Goal: Information Seeking & Learning: Learn about a topic

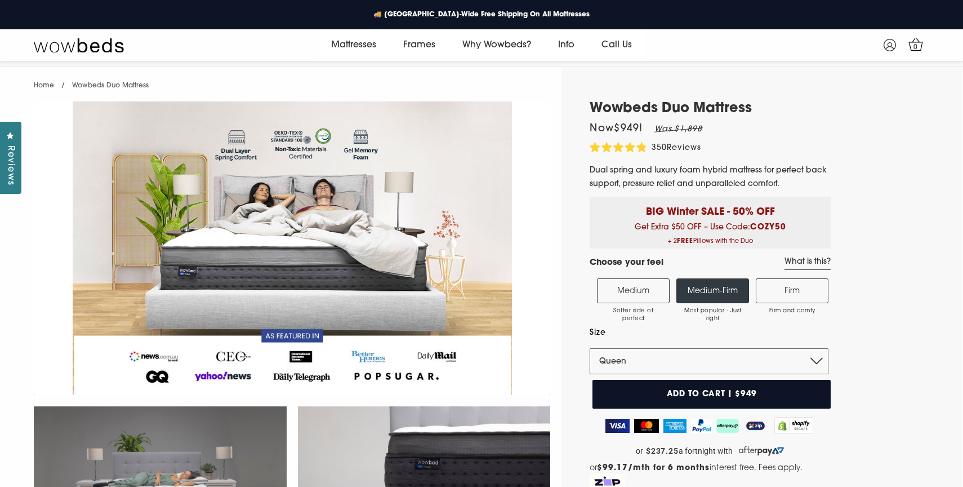
select select "Queen"
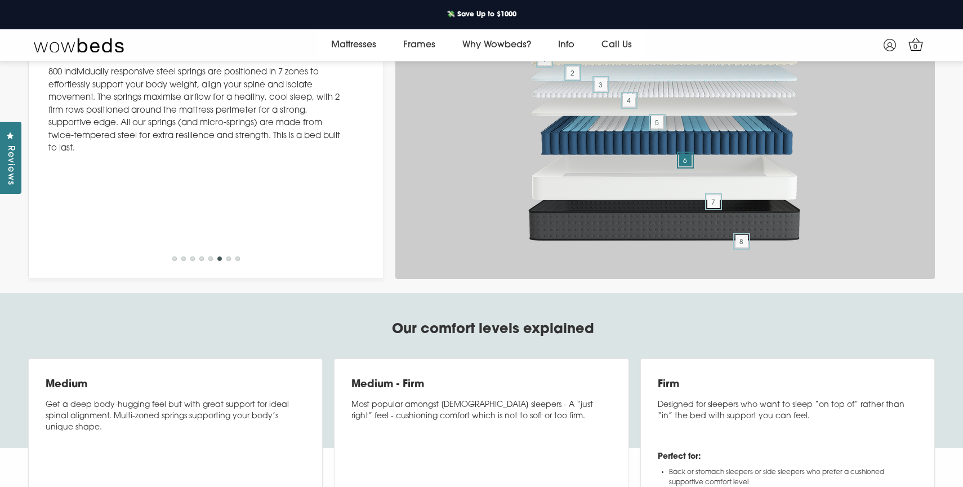
scroll to position [4373, 0]
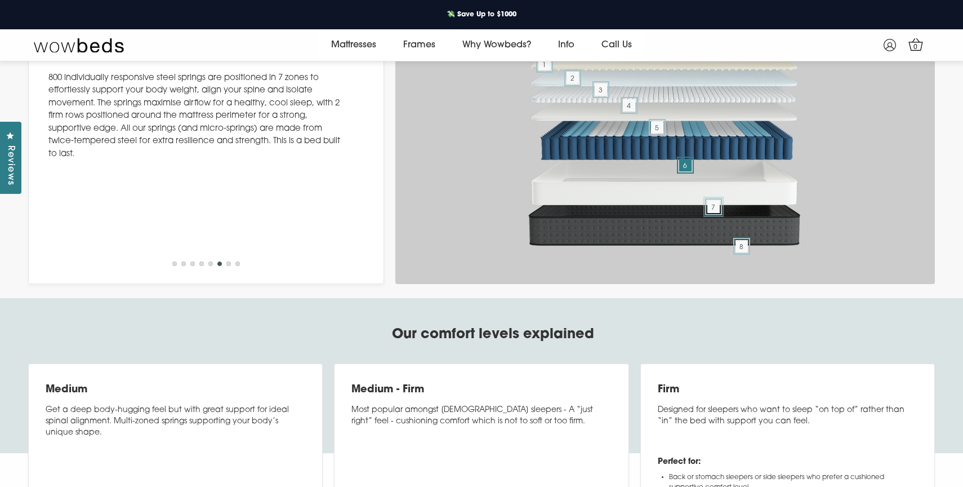
click at [713, 213] on span "7" at bounding box center [713, 206] width 12 height 12
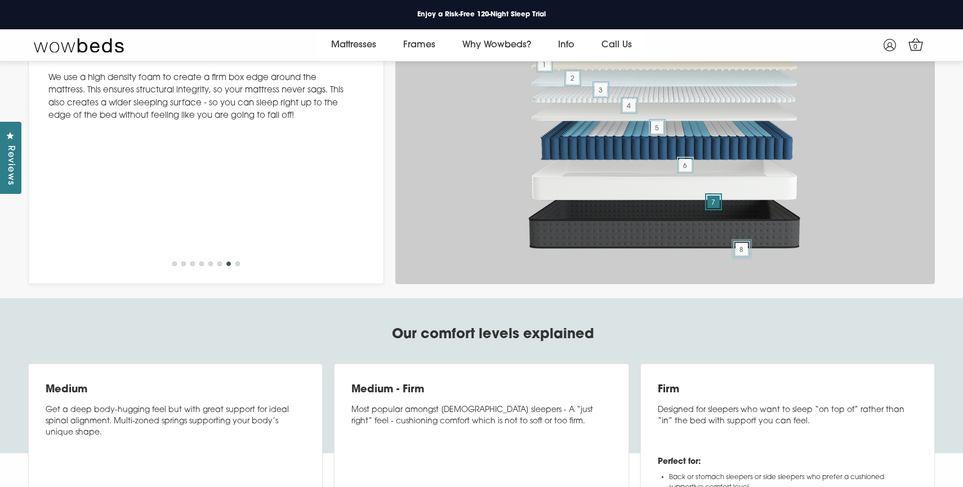
click at [744, 255] on span "8" at bounding box center [741, 249] width 12 height 12
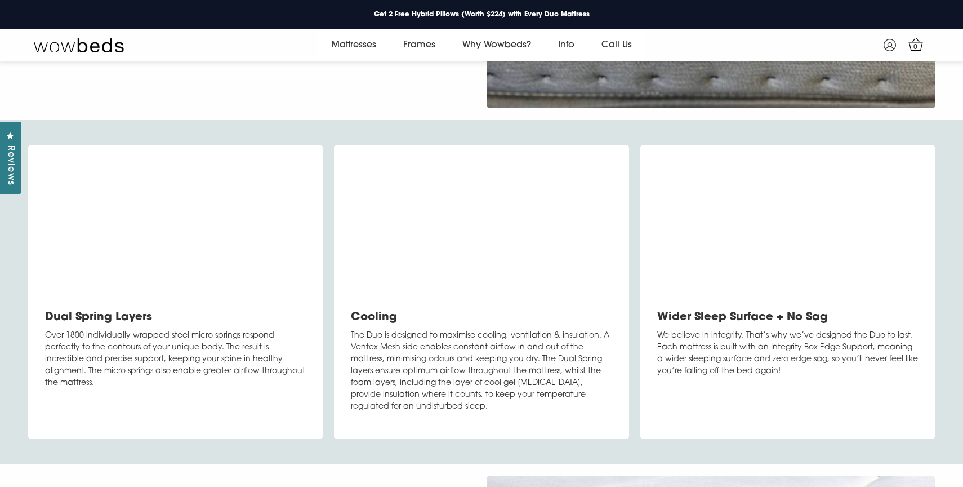
scroll to position [3303, 0]
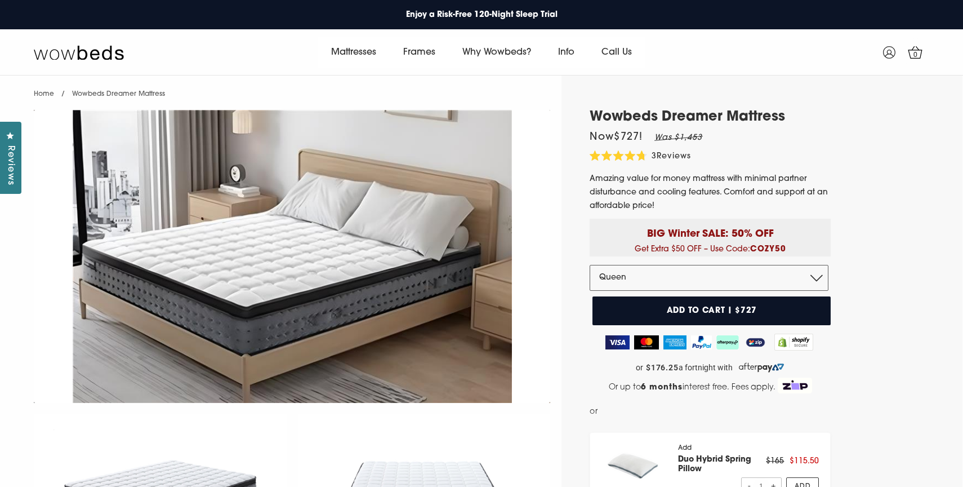
select select "Queen"
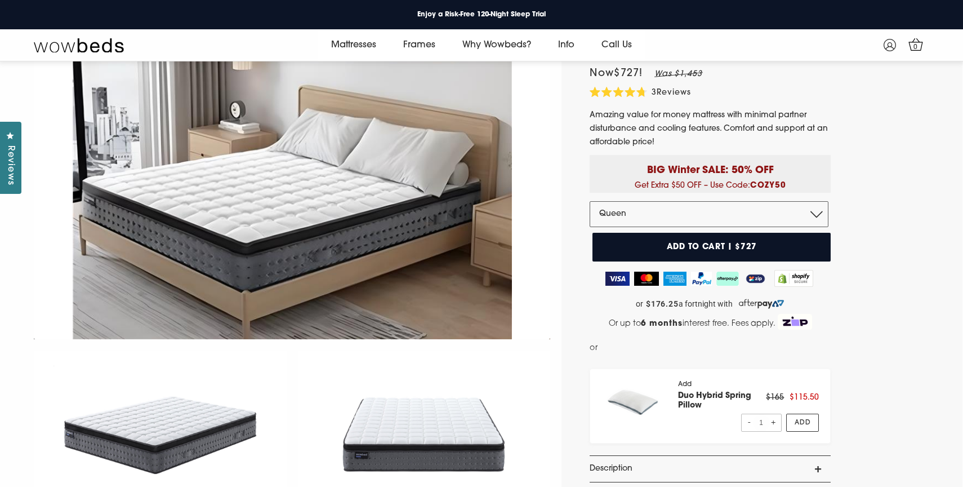
scroll to position [50, 0]
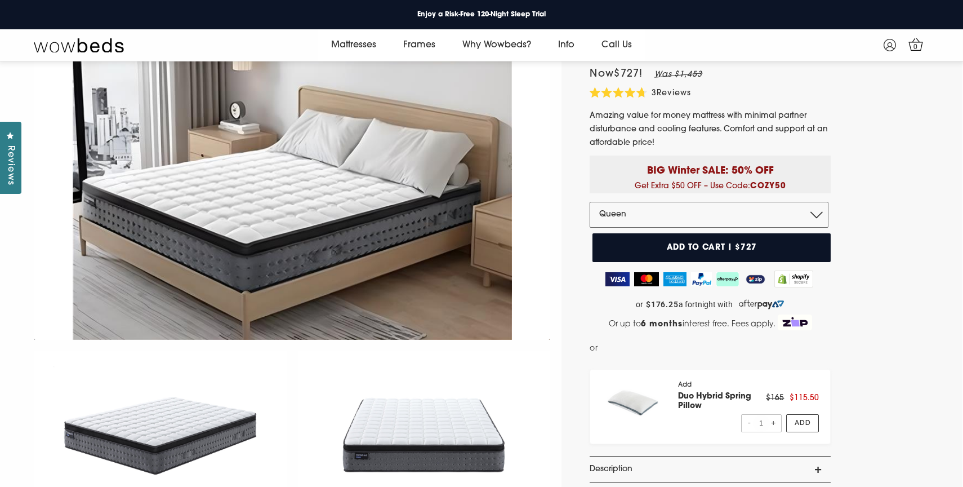
click at [541, 124] on img at bounding box center [292, 193] width 516 height 293
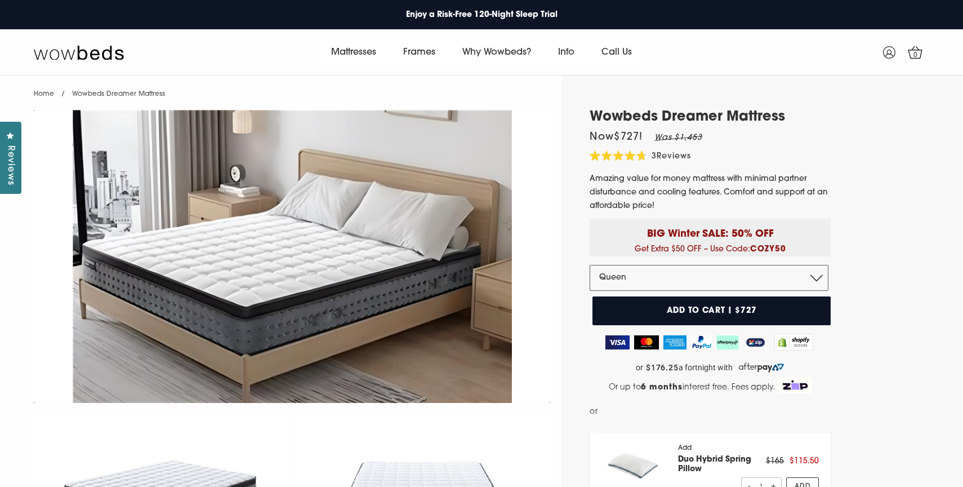
click at [798, 119] on h1 "Wowbeds Dreamer Mattress" at bounding box center [710, 117] width 241 height 16
drag, startPoint x: 591, startPoint y: 94, endPoint x: 752, endPoint y: 101, distance: 161.2
click at [799, 117] on h1 "Wowbeds Dreamer Mattress" at bounding box center [710, 117] width 241 height 16
click at [464, 91] on div "Home / Wowbeds Dreamer Mattress" at bounding box center [292, 89] width 528 height 29
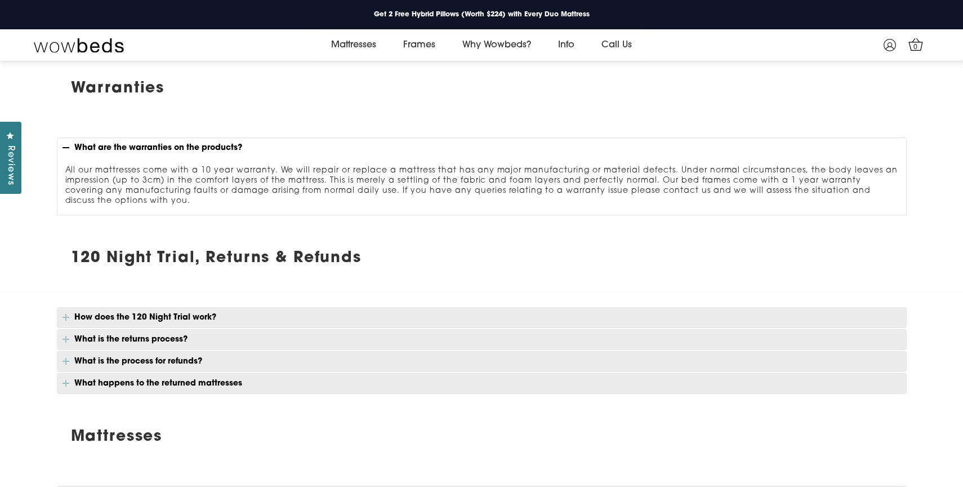
scroll to position [456, 0]
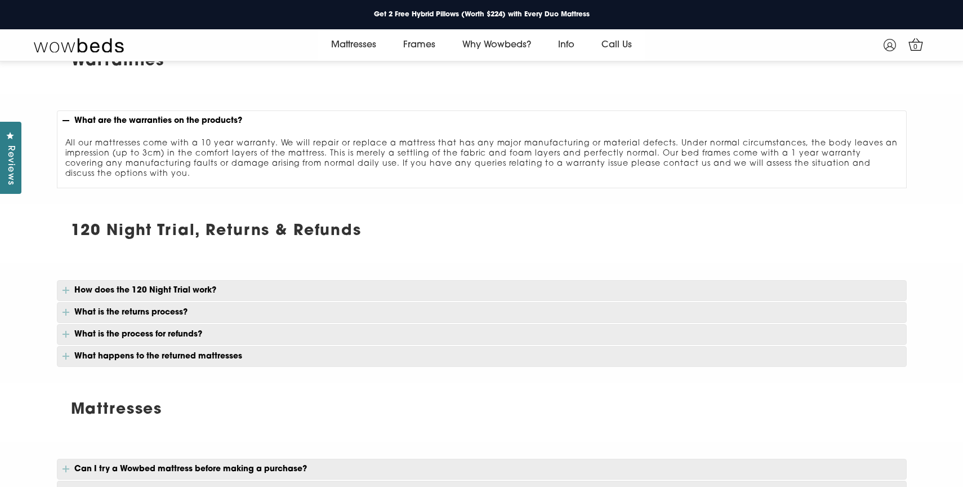
click at [161, 307] on p "What is the returns process?" at bounding box center [482, 312] width 850 height 21
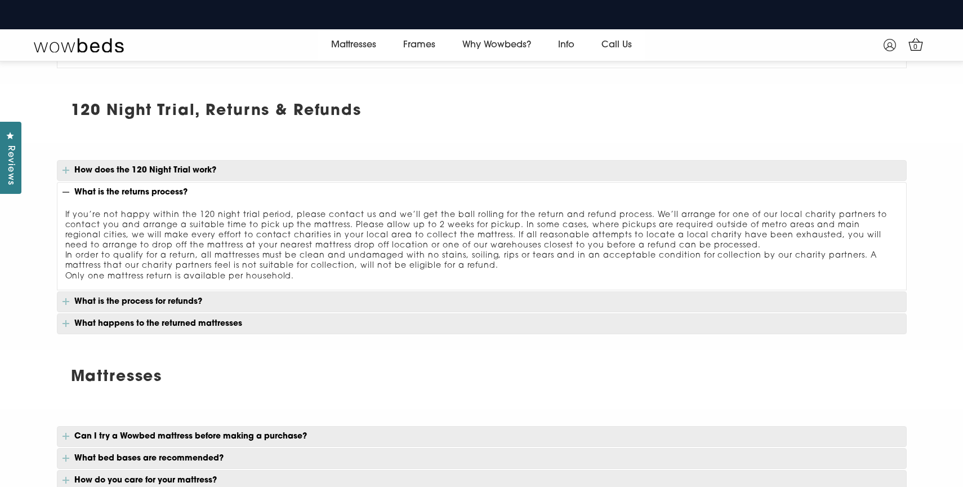
scroll to position [577, 0]
